Goal: Transaction & Acquisition: Book appointment/travel/reservation

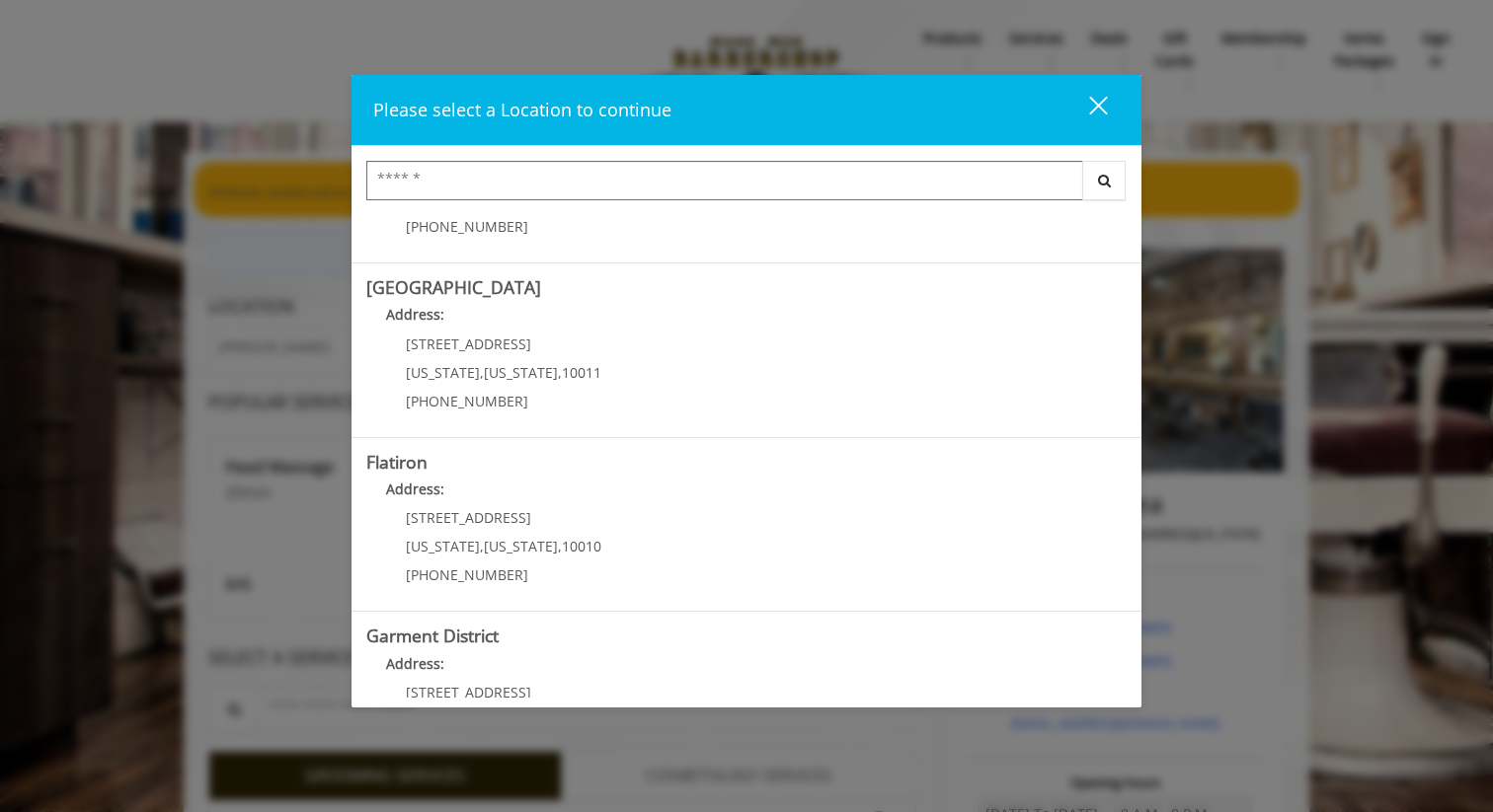
scroll to position [360, 0]
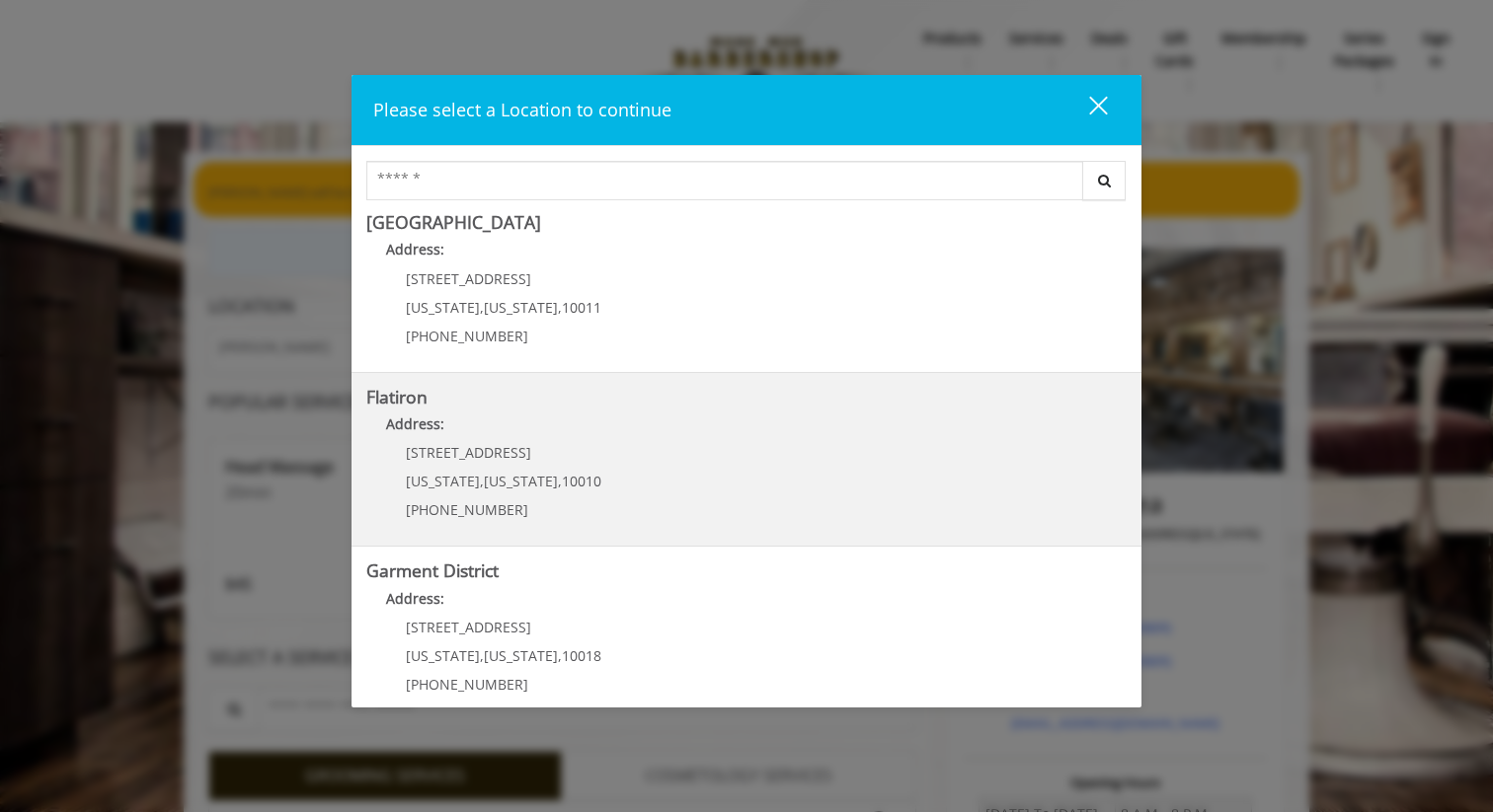
click at [582, 431] on "Address:" at bounding box center [746, 430] width 760 height 32
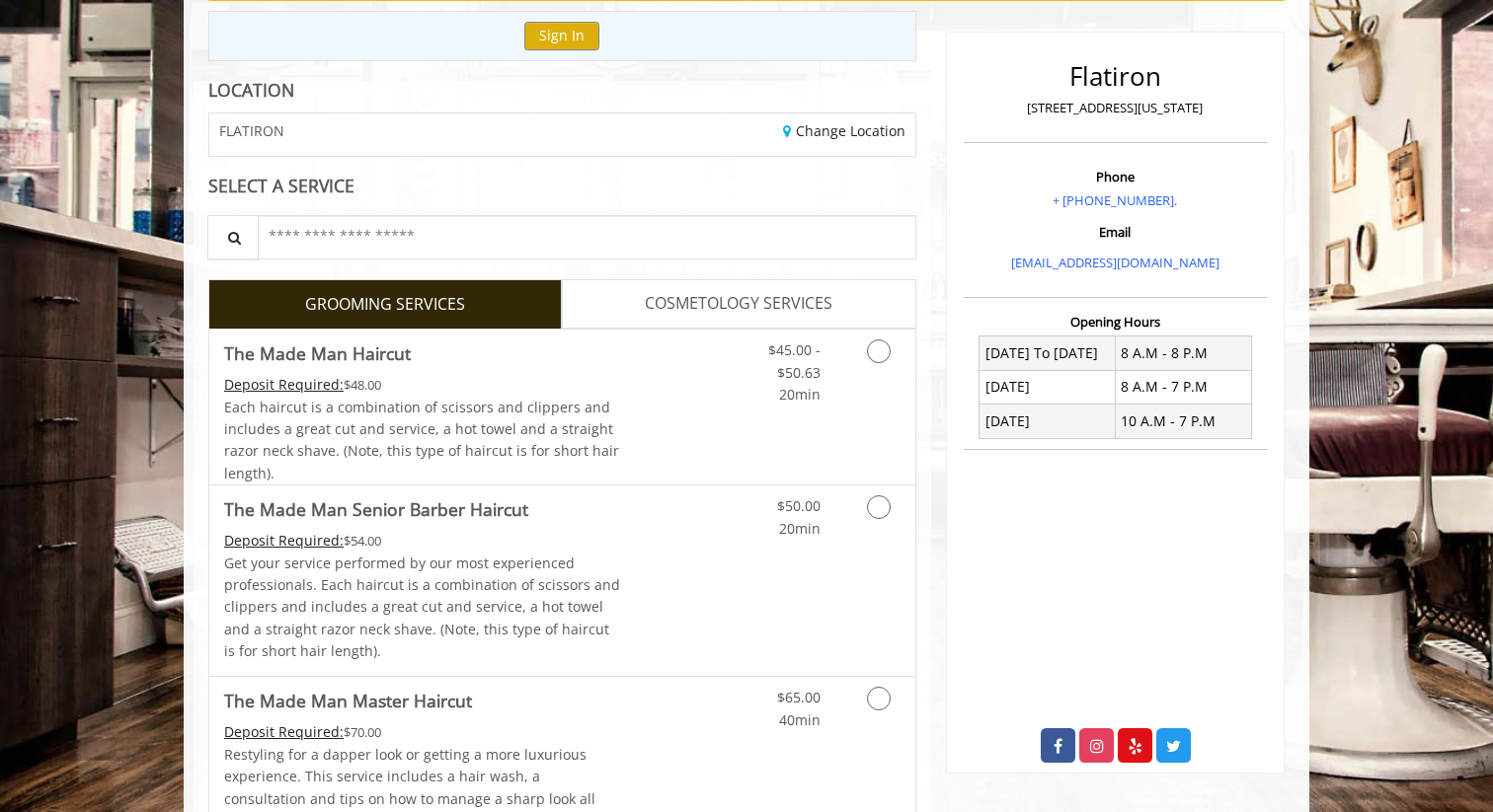
scroll to position [228, 0]
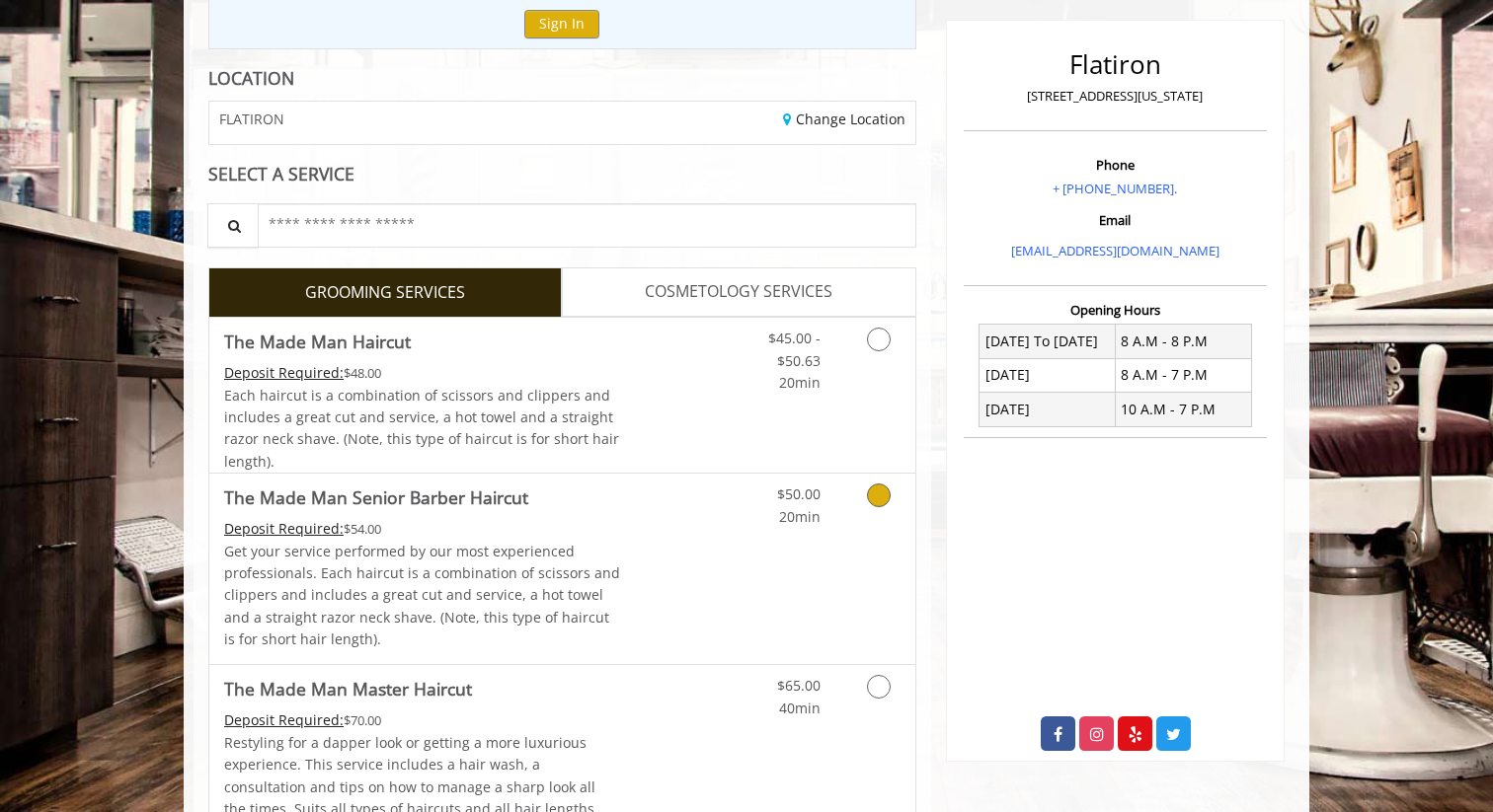
click at [860, 498] on link "Grooming services" at bounding box center [875, 500] width 51 height 54
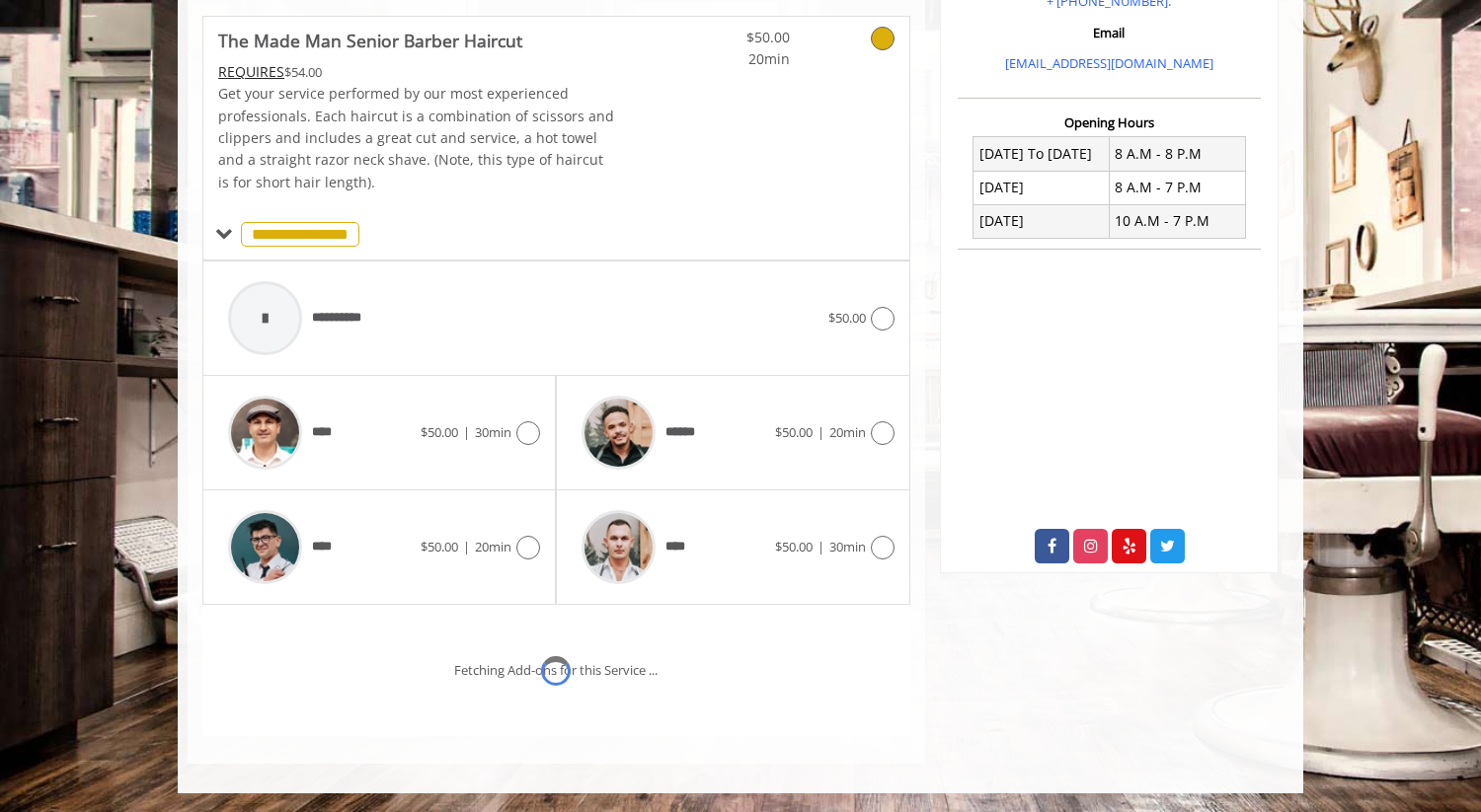
scroll to position [499, 0]
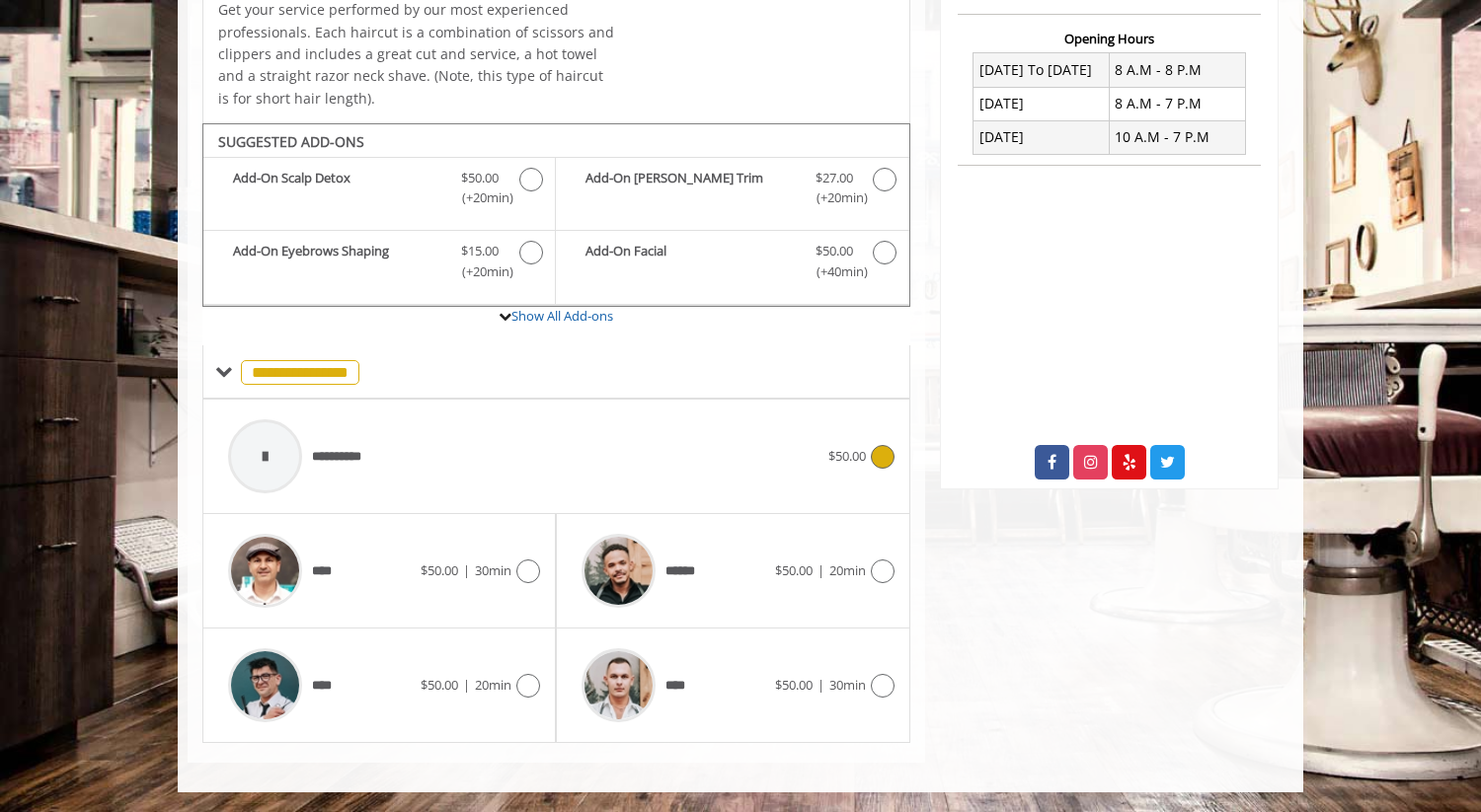
click at [350, 463] on span "**********" at bounding box center [346, 457] width 67 height 21
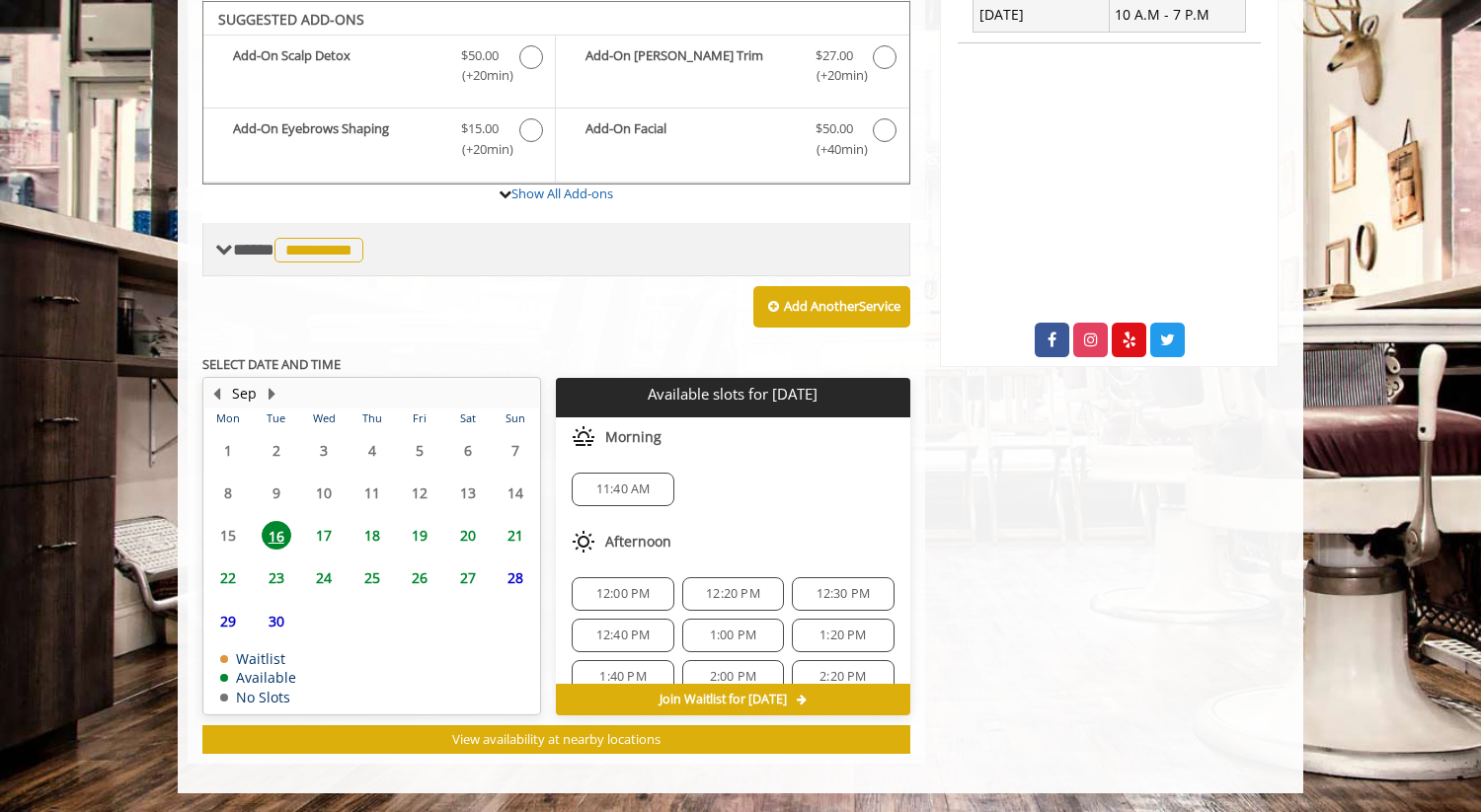
scroll to position [622, 0]
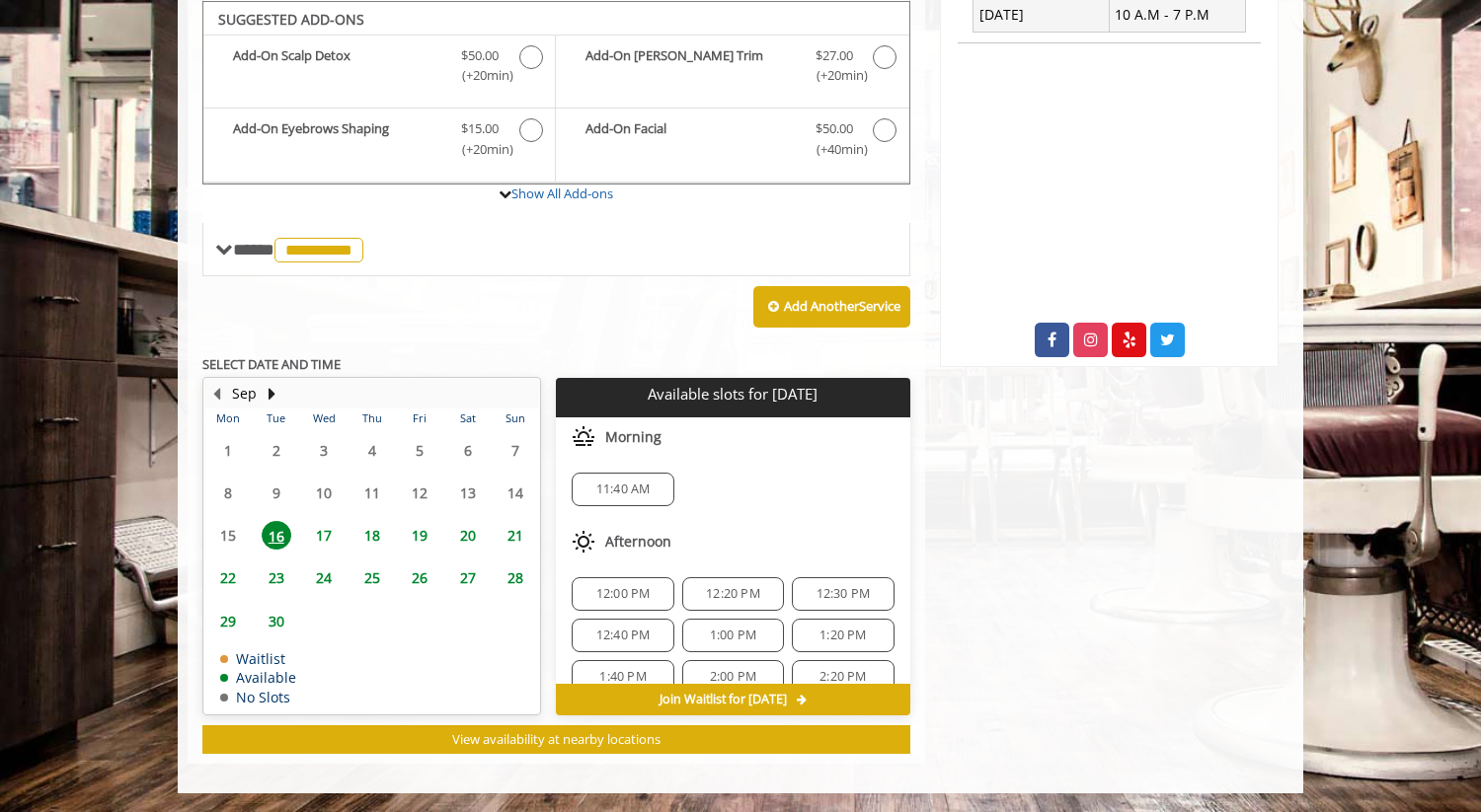
click at [322, 529] on span "17" at bounding box center [324, 535] width 30 height 29
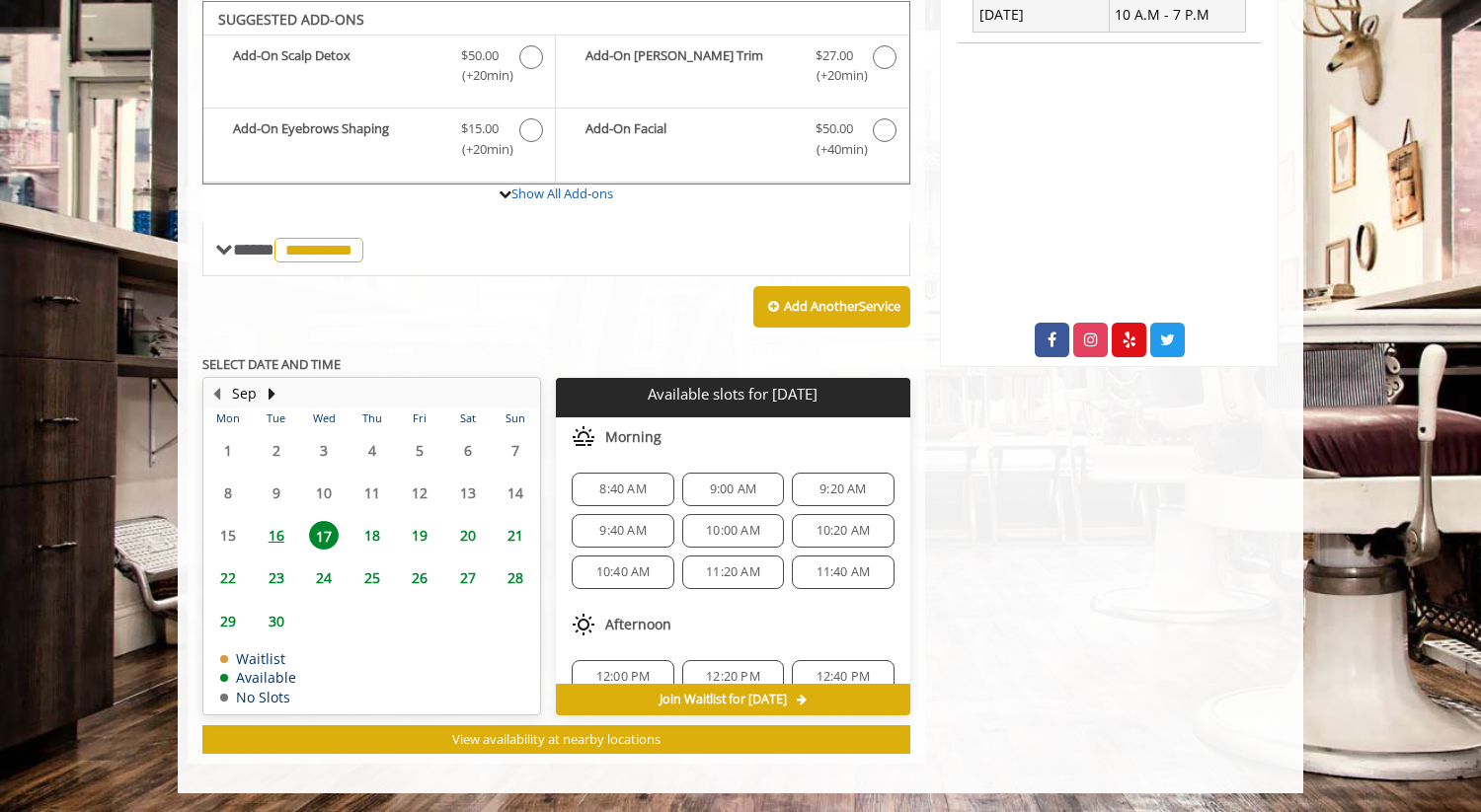
click at [269, 534] on span "16" at bounding box center [276, 535] width 30 height 29
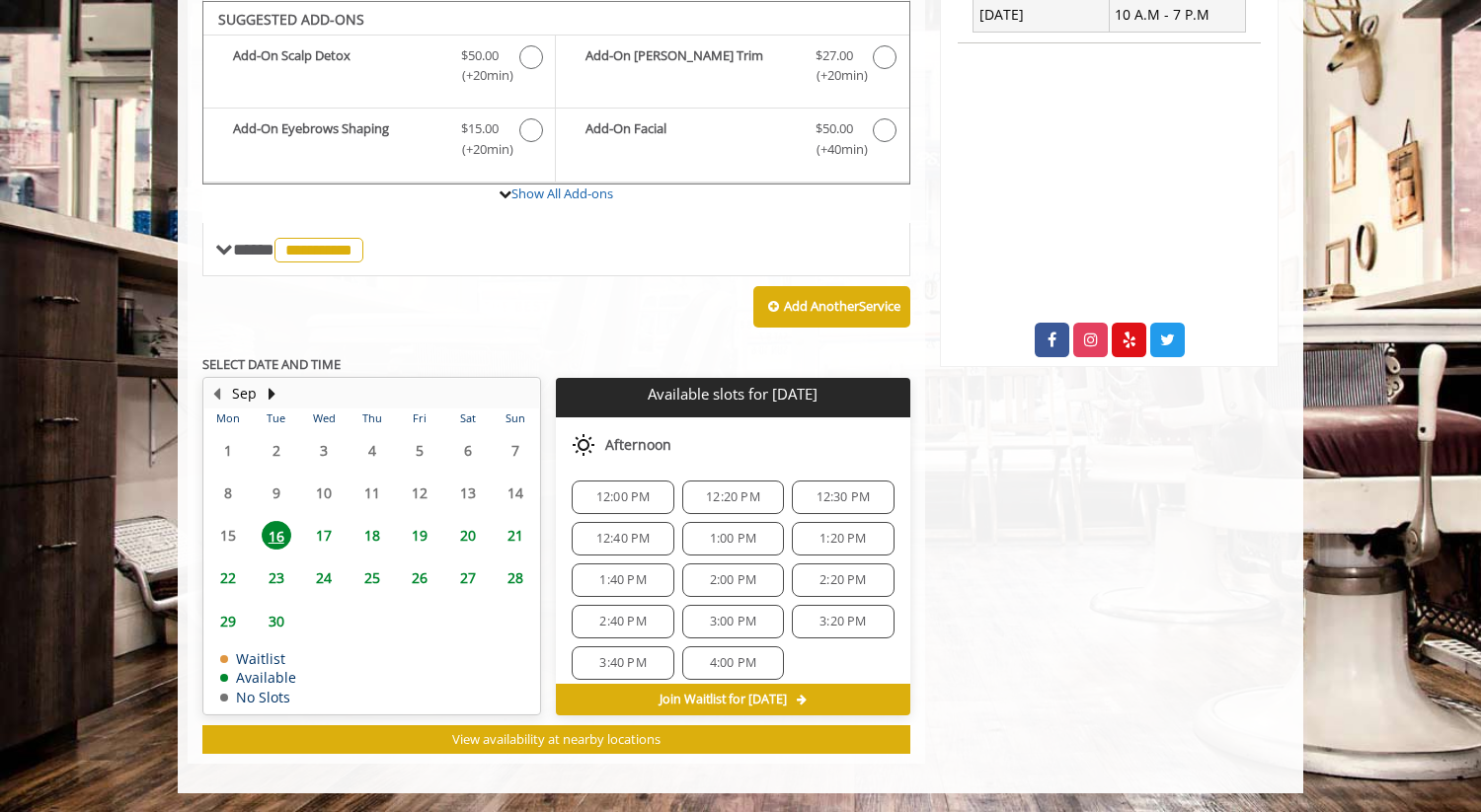
scroll to position [0, 0]
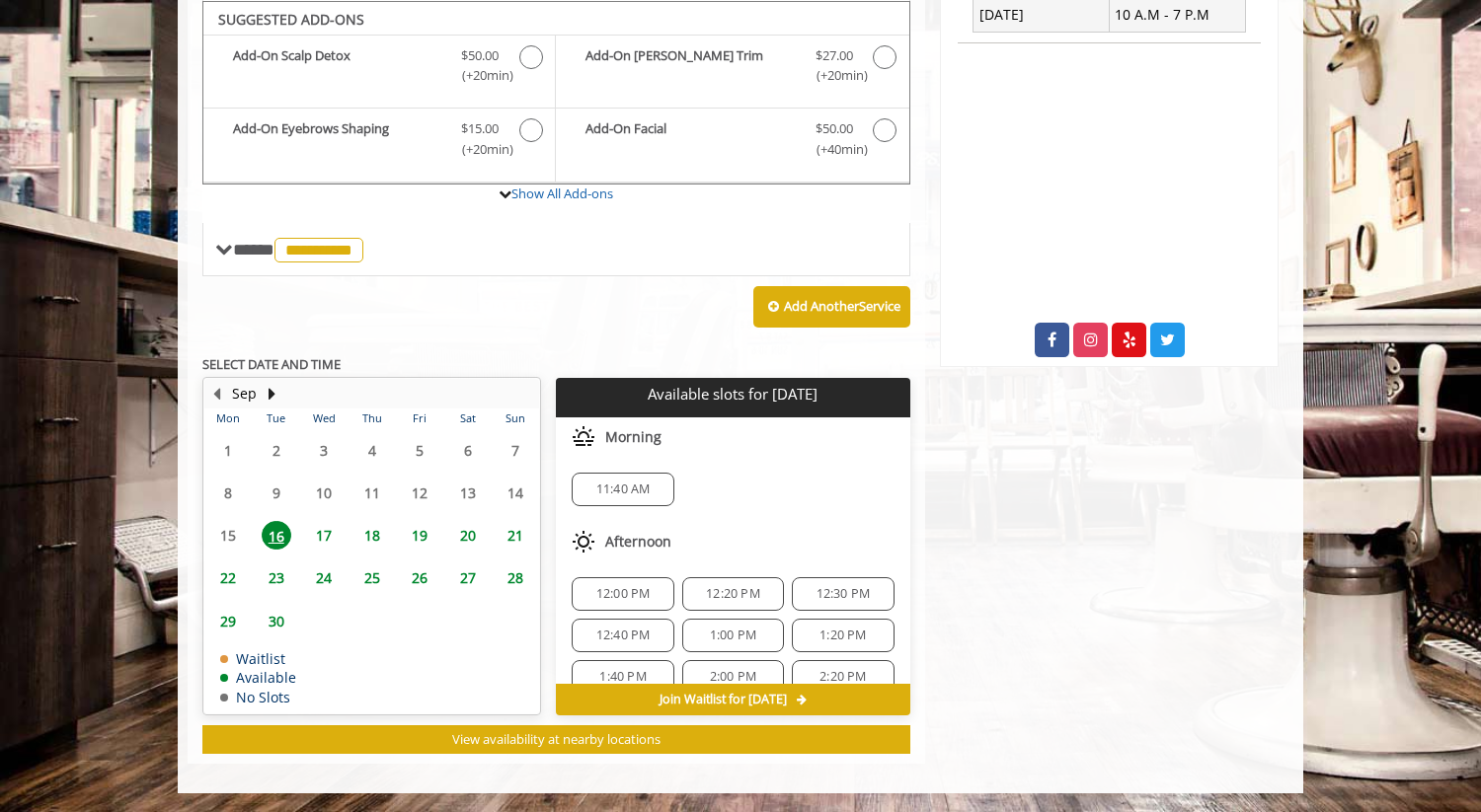
click at [324, 533] on span "17" at bounding box center [324, 535] width 30 height 29
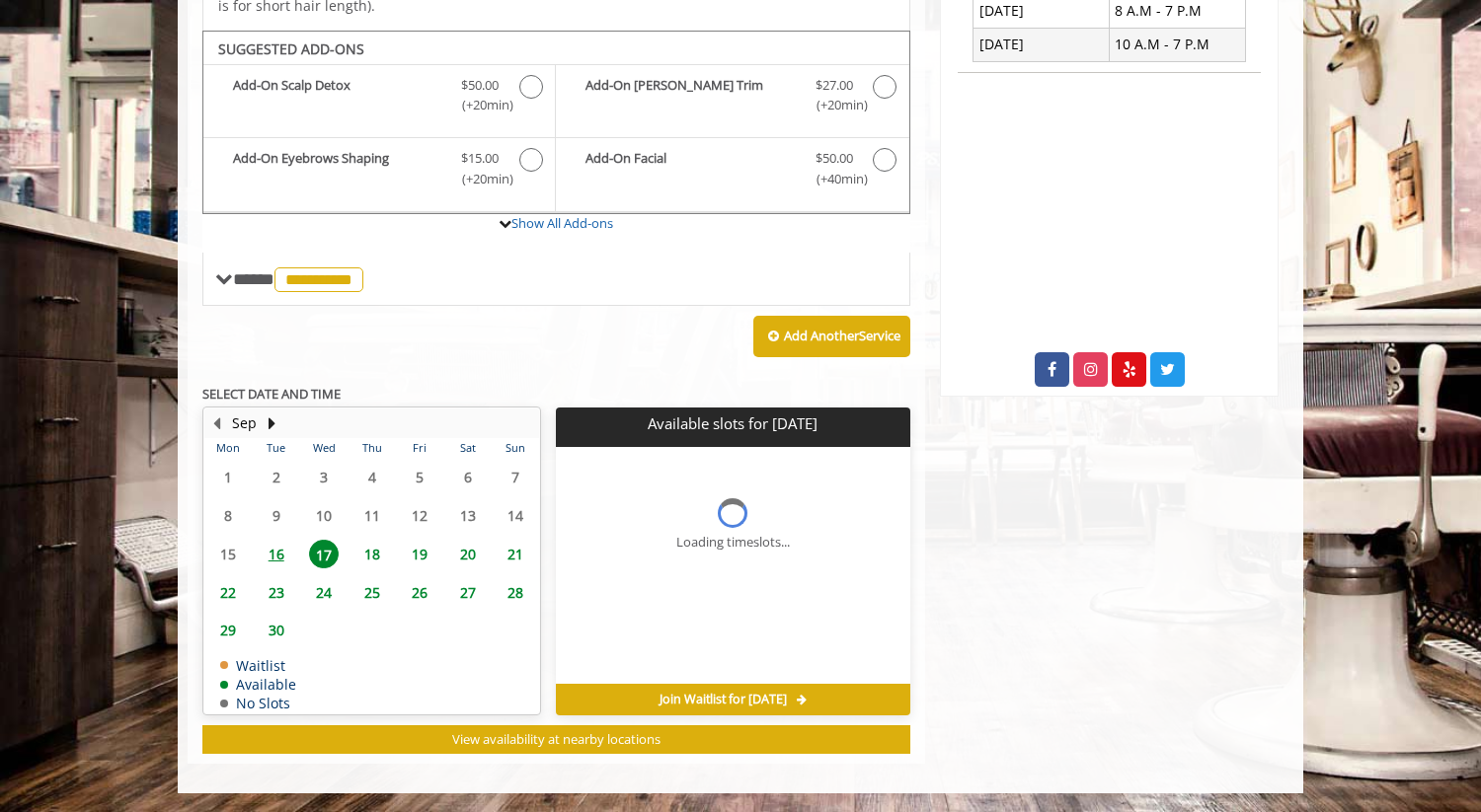
scroll to position [622, 0]
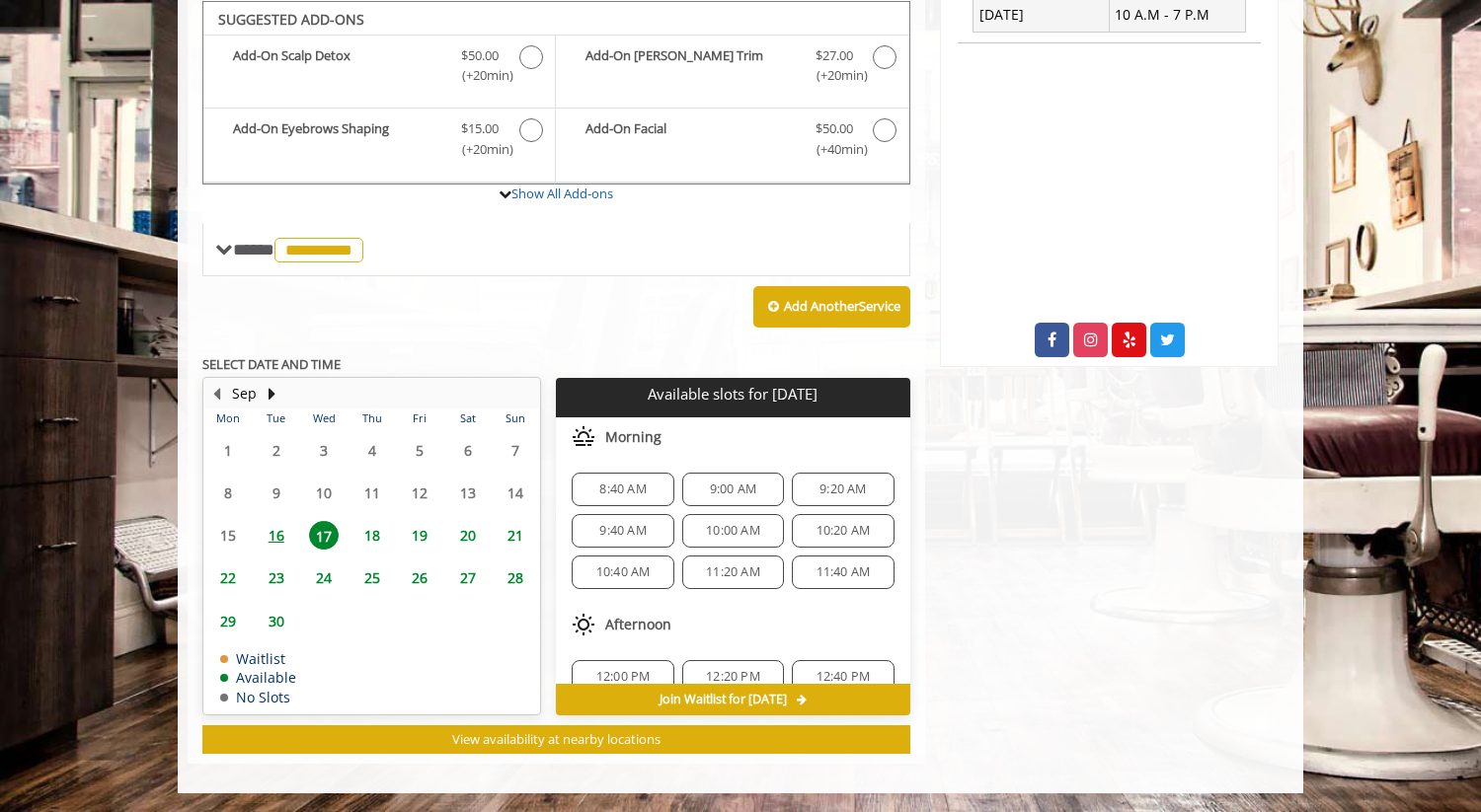
click at [641, 481] on span "8:40 AM" at bounding box center [622, 489] width 47 height 16
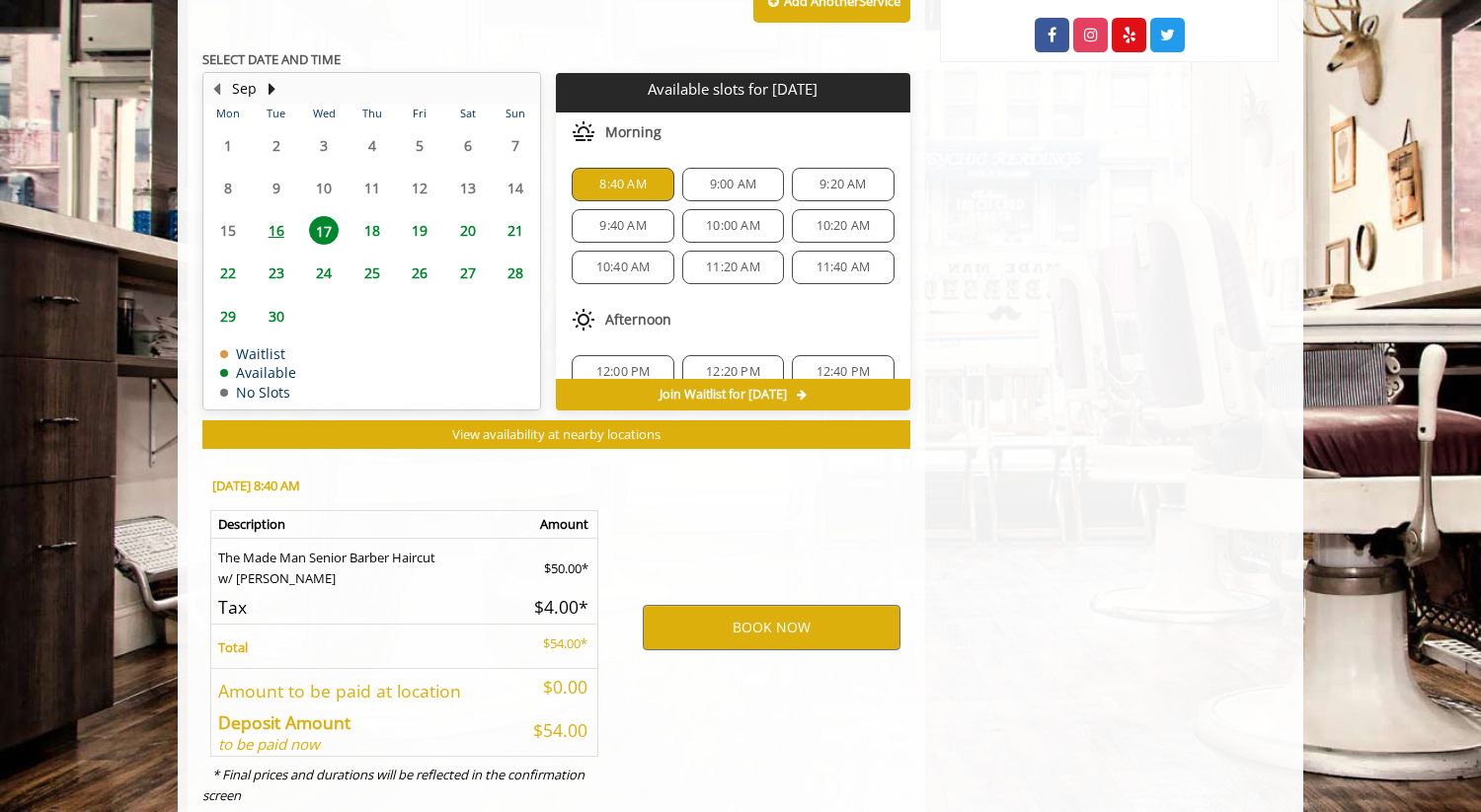
scroll to position [978, 0]
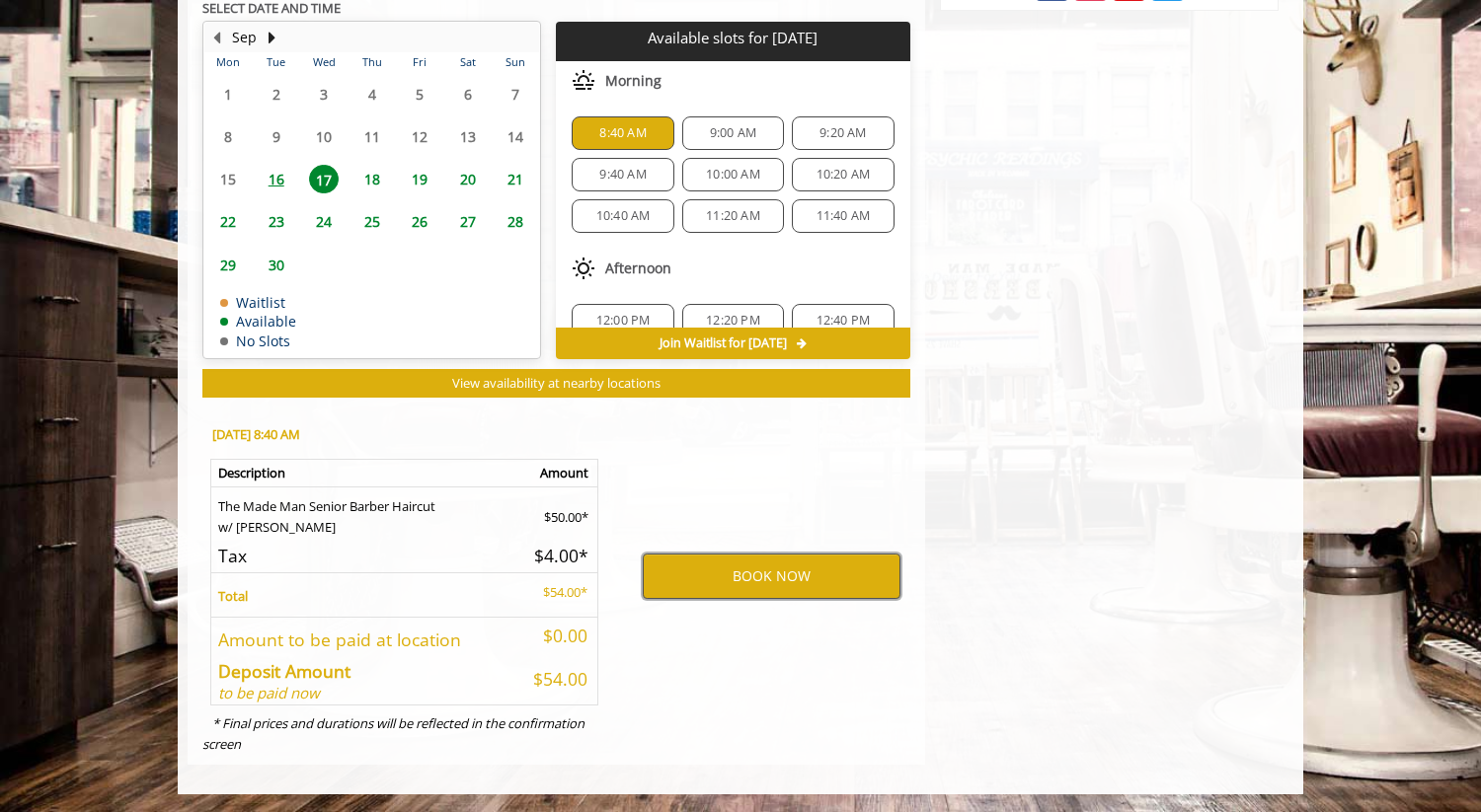
click at [681, 576] on button "BOOK NOW" at bounding box center [772, 576] width 258 height 46
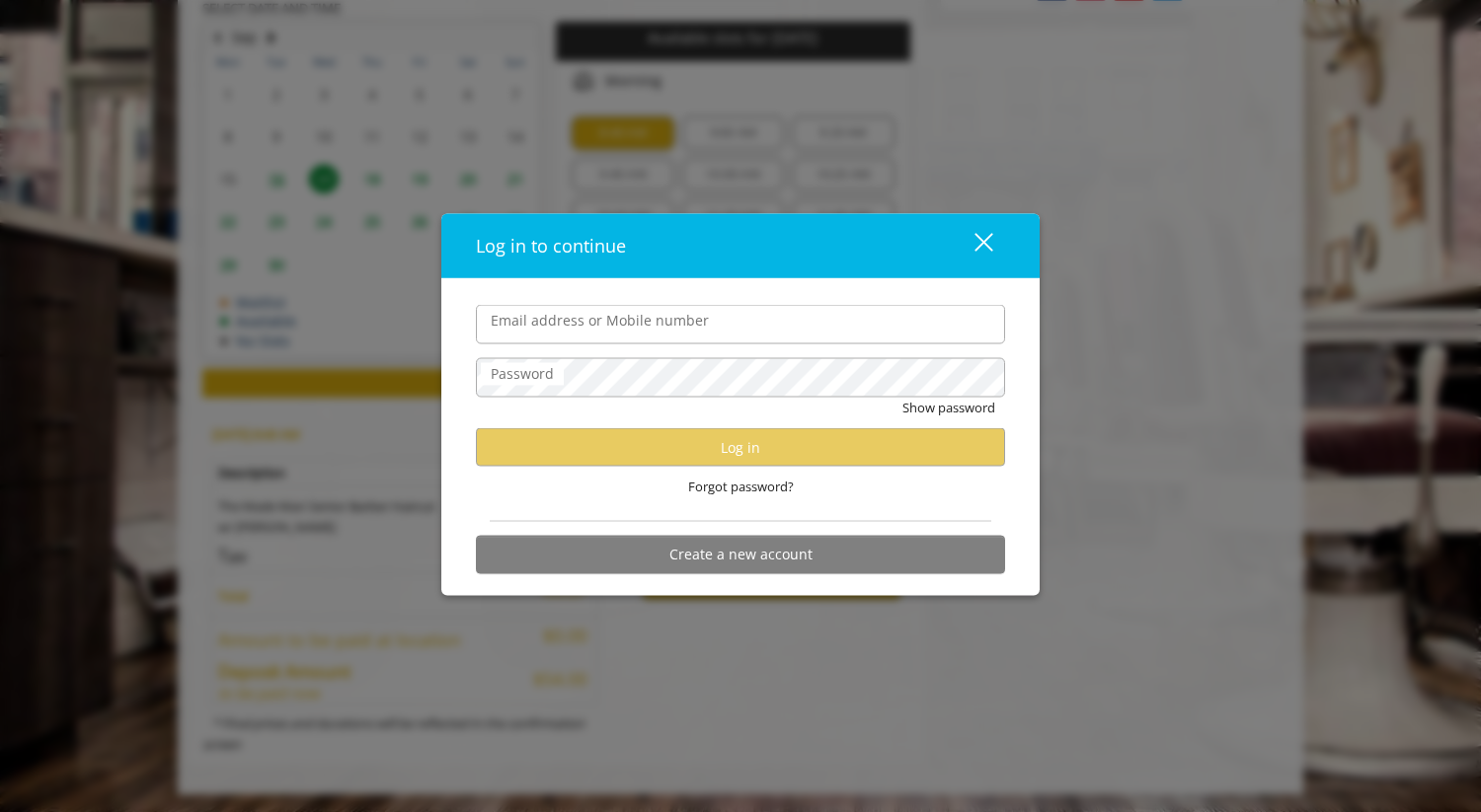
type input "**********"
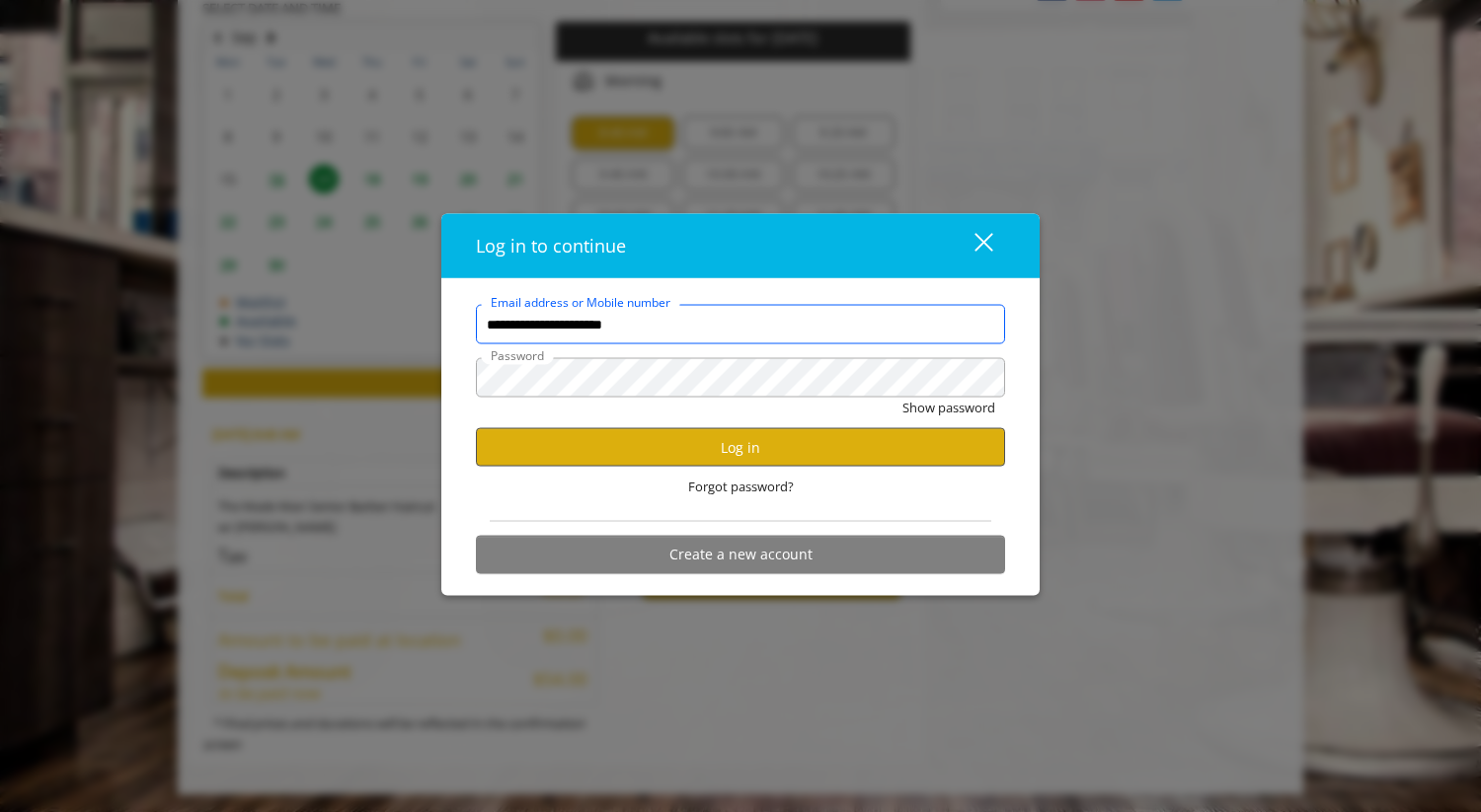
scroll to position [0, 0]
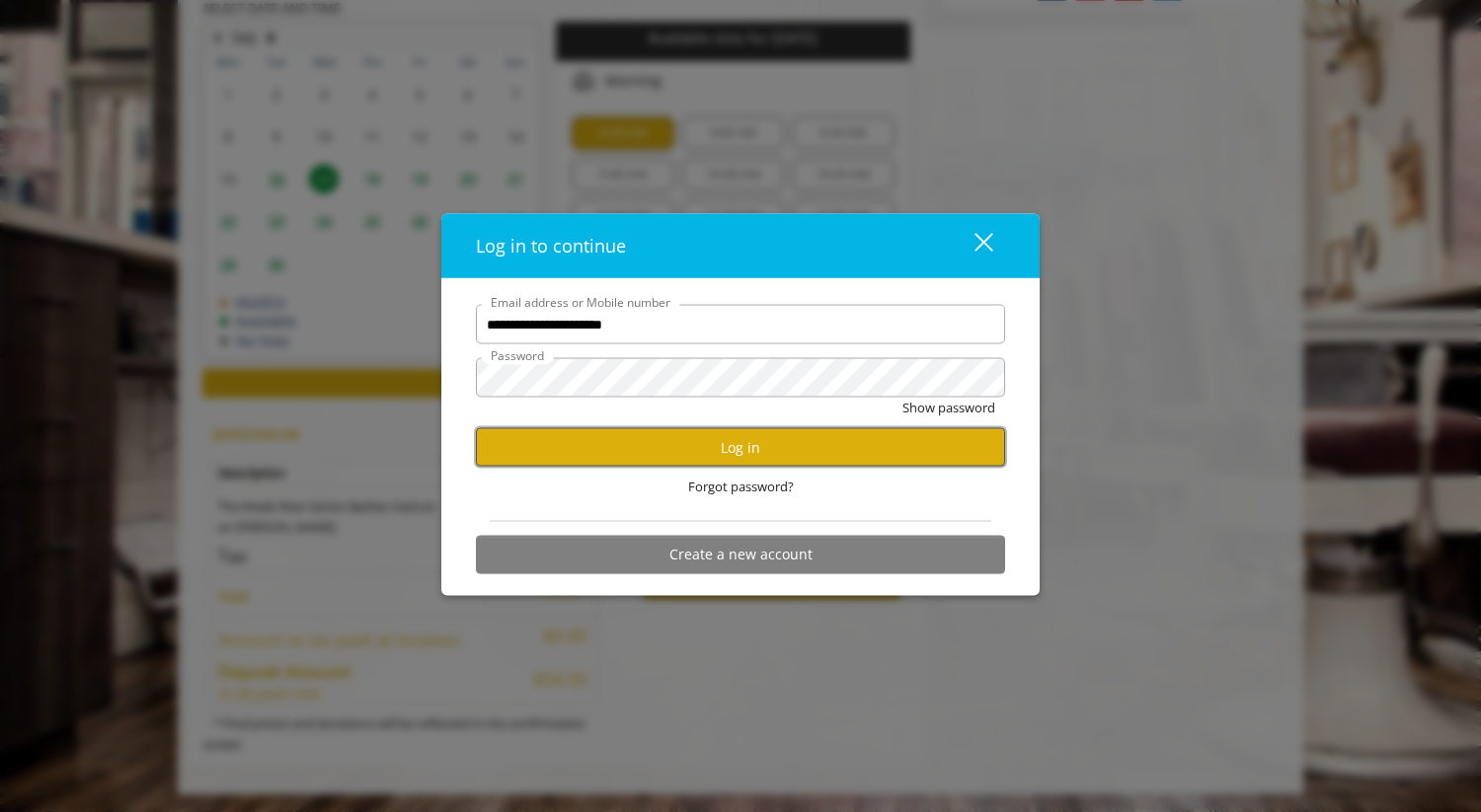
click at [666, 434] on button "Log in" at bounding box center [740, 448] width 529 height 39
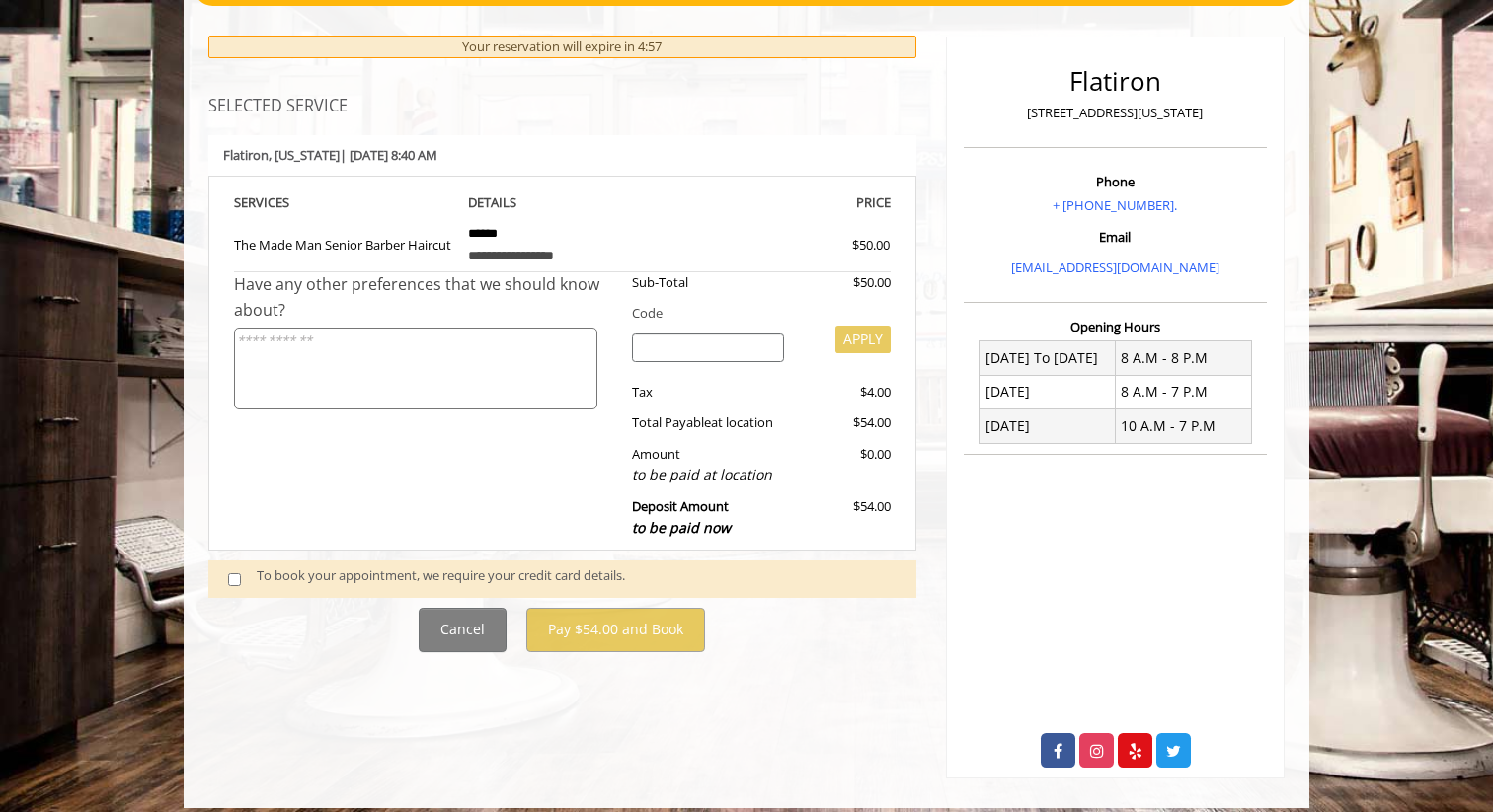
scroll to position [226, 0]
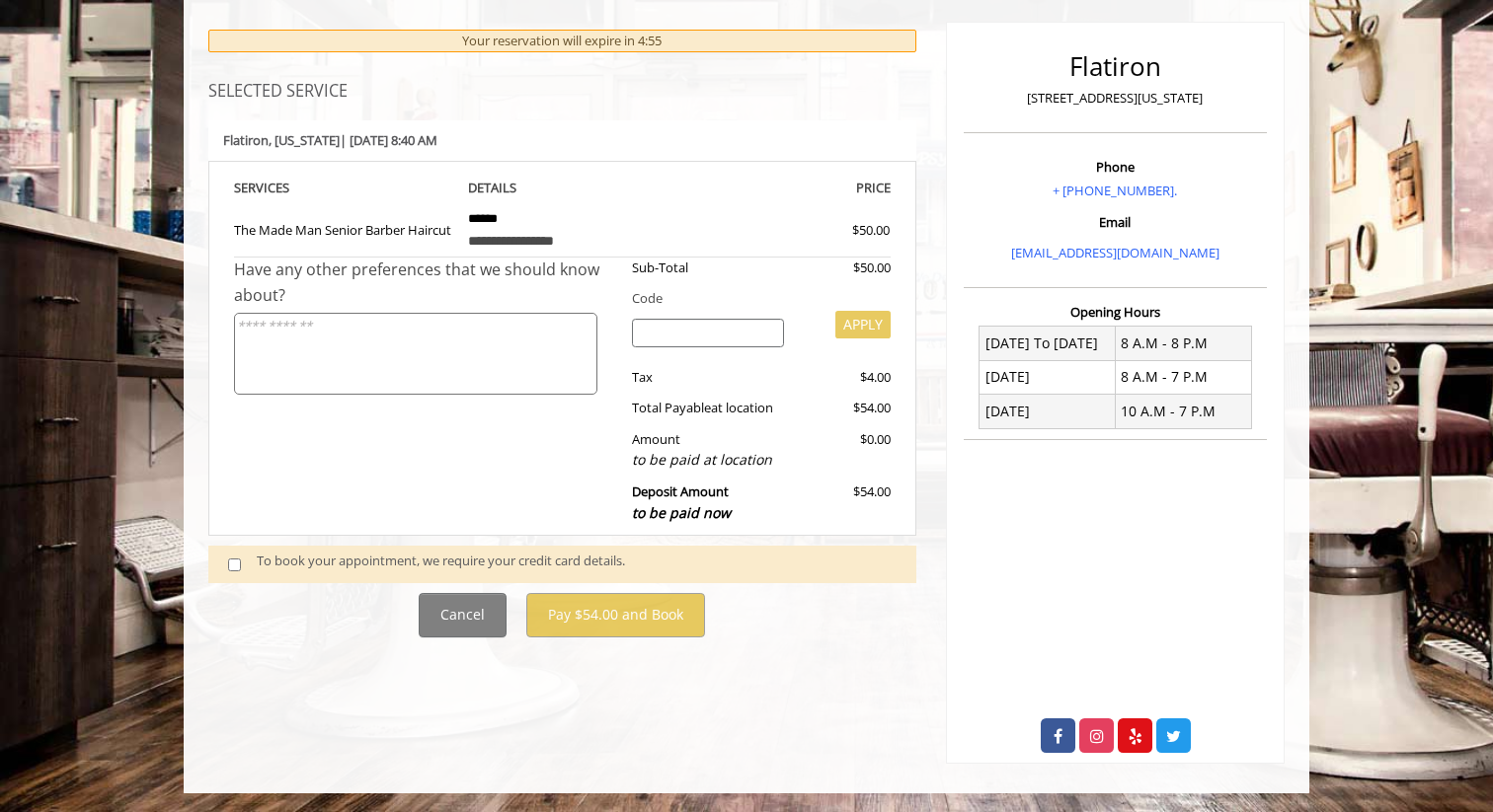
click at [242, 562] on span at bounding box center [242, 563] width 58 height 27
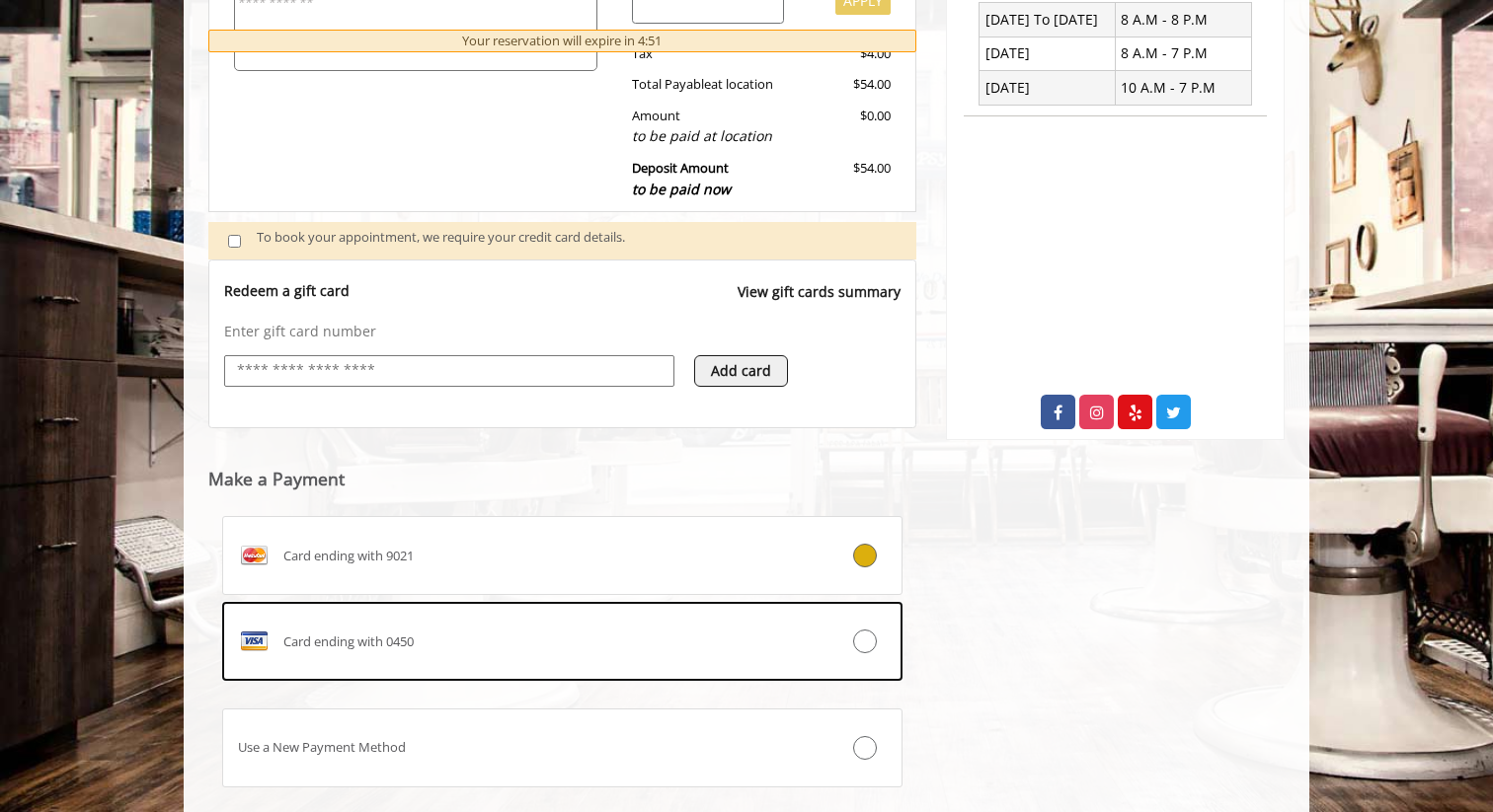
scroll to position [572, 0]
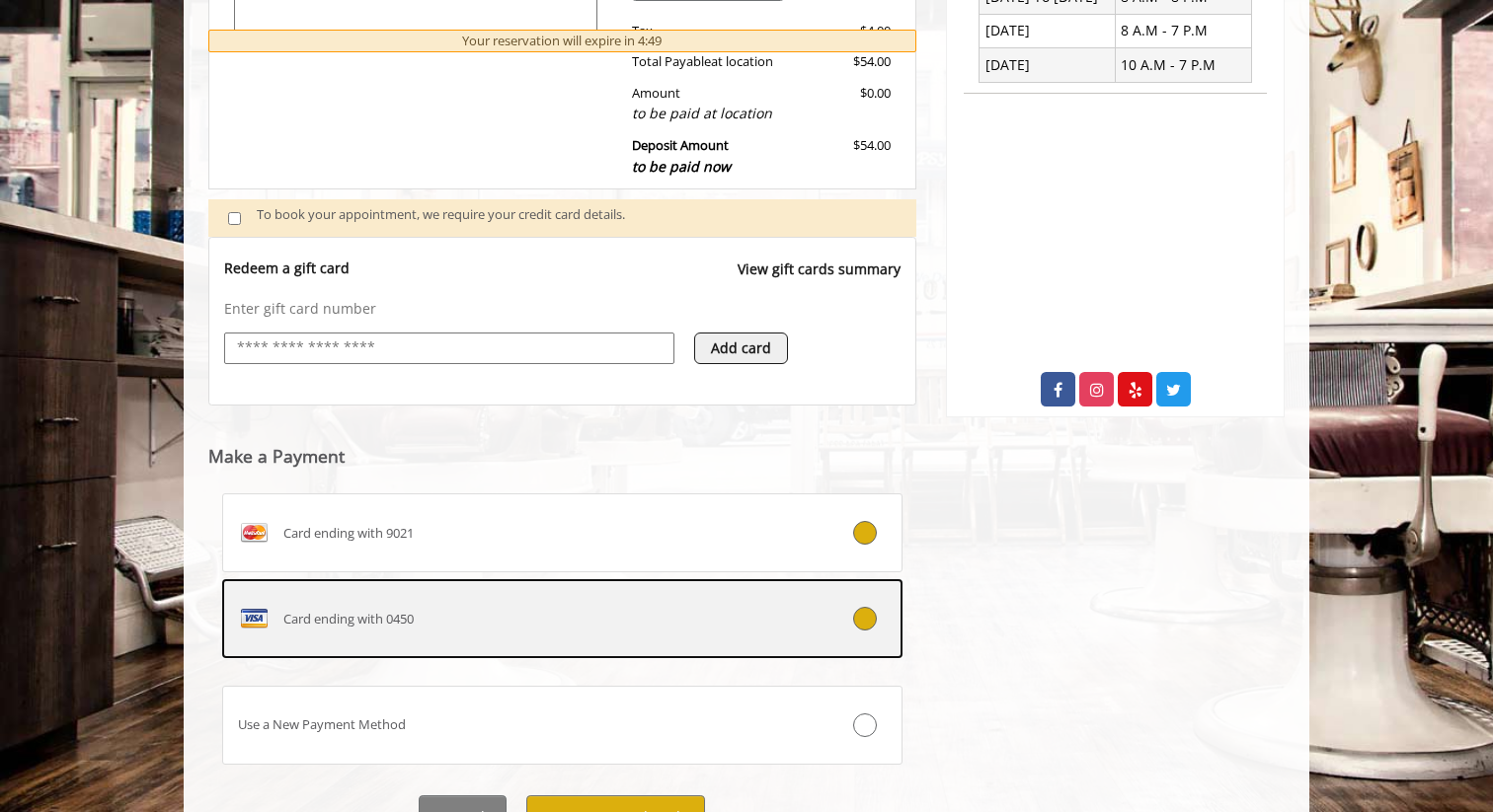
click at [856, 622] on icon at bounding box center [865, 619] width 24 height 24
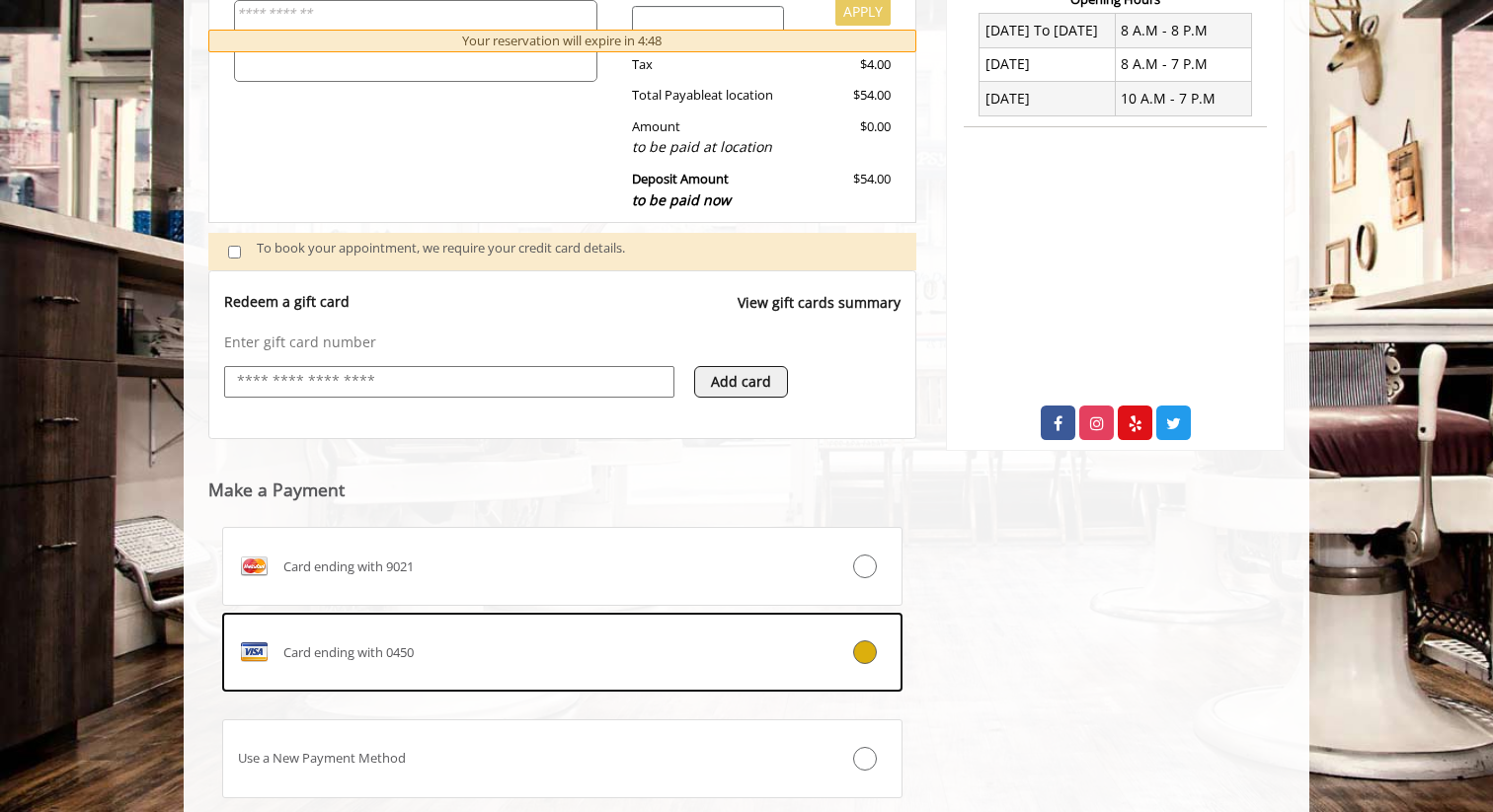
scroll to position [669, 0]
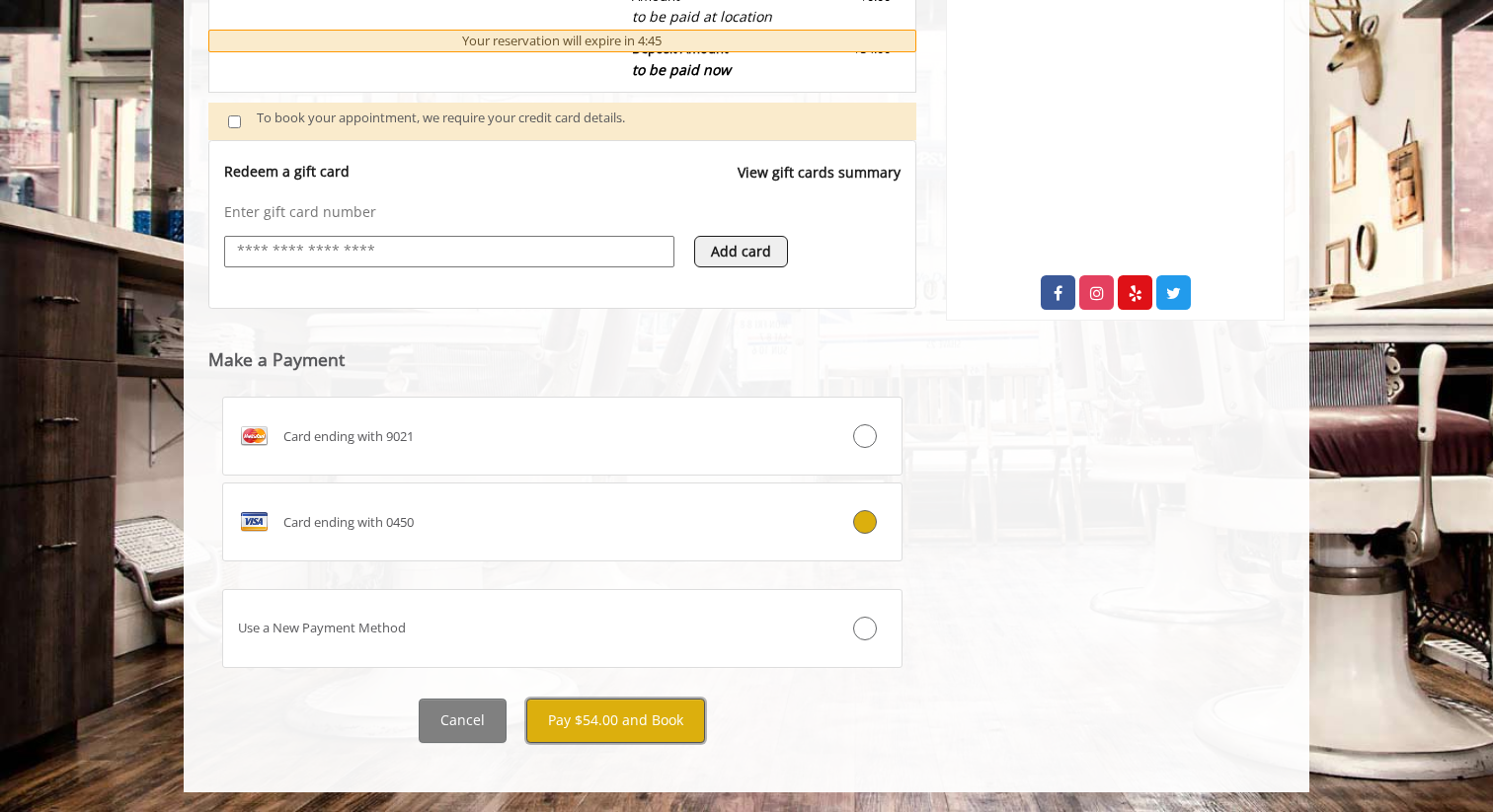
click at [619, 713] on button "Pay $54.00 and Book" at bounding box center [615, 721] width 178 height 45
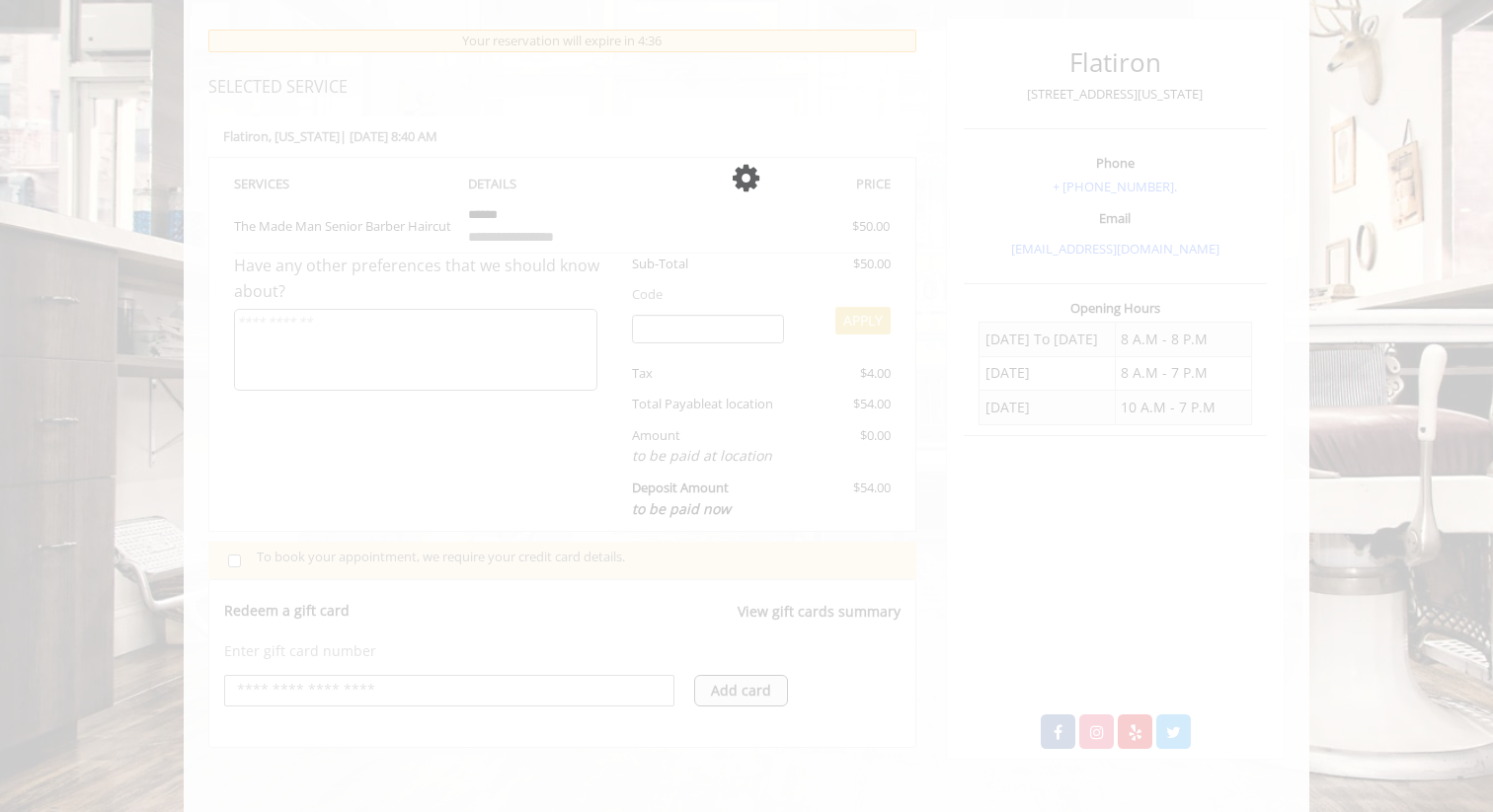
scroll to position [227, 0]
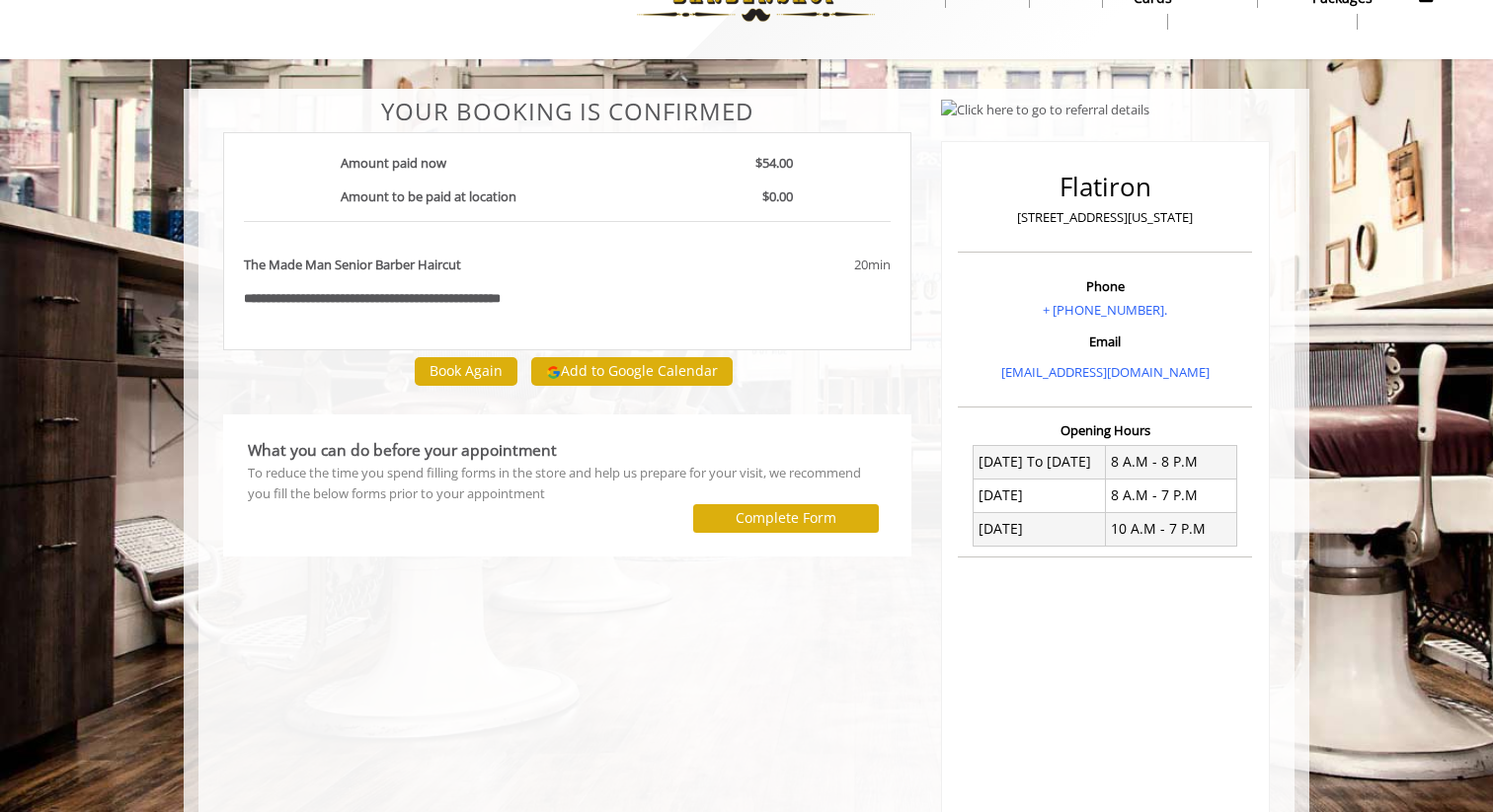
scroll to position [60, 0]
